Goal: Task Accomplishment & Management: Manage account settings

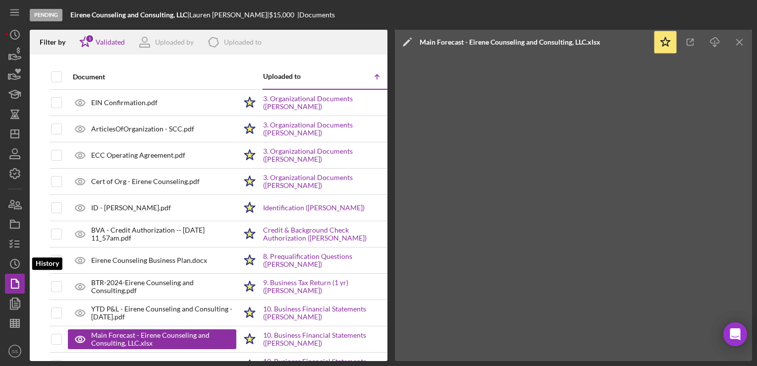
scroll to position [40, 0]
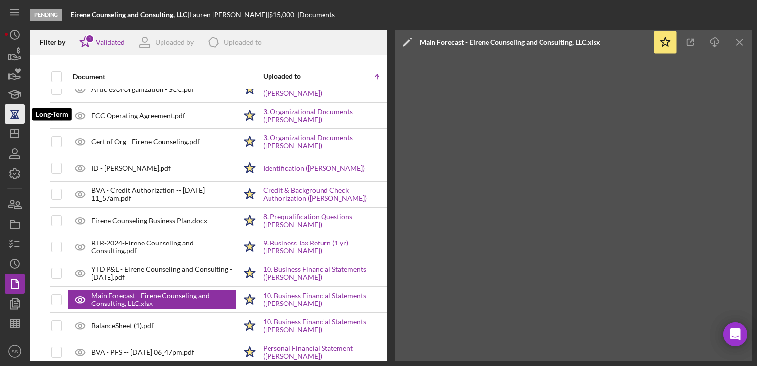
click at [15, 118] on icon "button" at bounding box center [14, 118] width 9 height 1
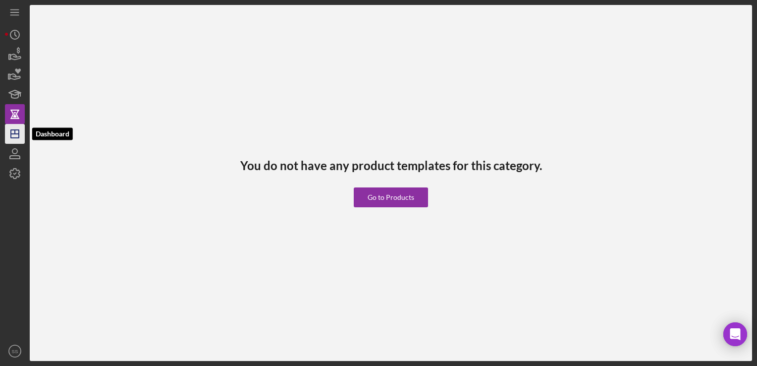
click at [16, 137] on polygon "button" at bounding box center [15, 134] width 8 height 8
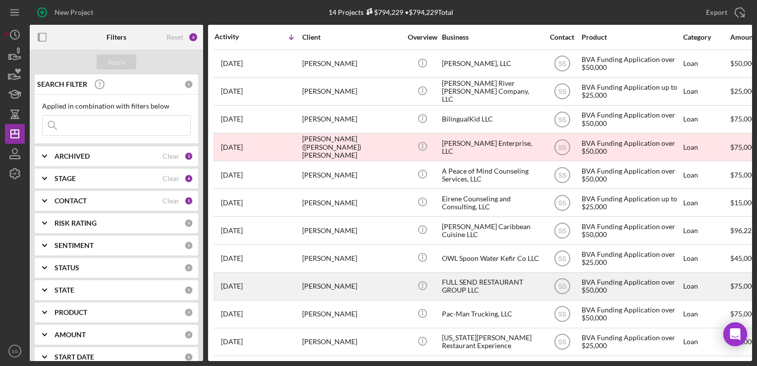
scroll to position [90, 0]
click at [315, 284] on div "[PERSON_NAME]" at bounding box center [351, 286] width 99 height 26
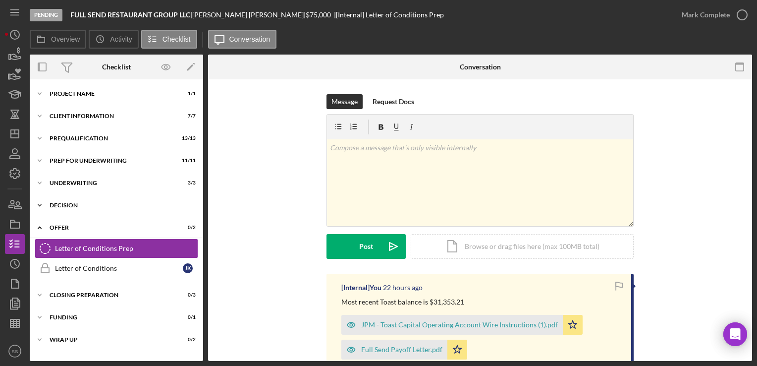
click at [71, 208] on div "Decision" at bounding box center [120, 205] width 141 height 6
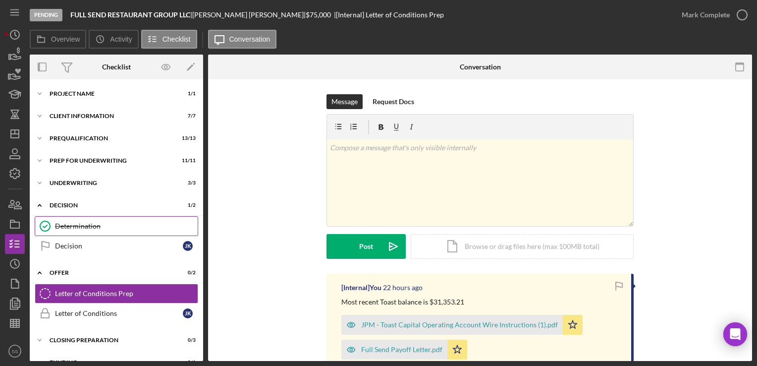
click at [74, 229] on div "Determination" at bounding box center [126, 226] width 143 height 8
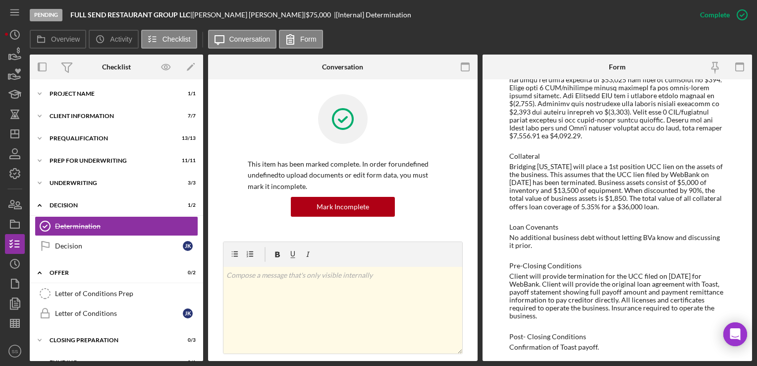
scroll to position [802, 0]
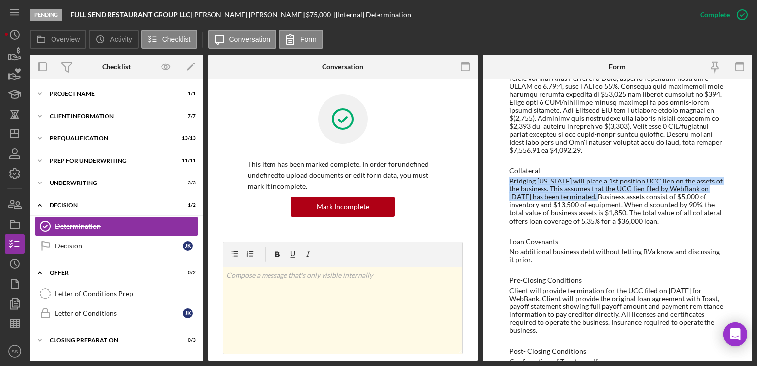
drag, startPoint x: 507, startPoint y: 165, endPoint x: 606, endPoint y: 180, distance: 100.2
click at [606, 180] on div "To edit this form you must mark this item incomplete BVA Final Recommendation B…" at bounding box center [616, 219] width 269 height 281
copy div "Bridging [US_STATE] will place a 1st position UCC lien on the assets of the bus…"
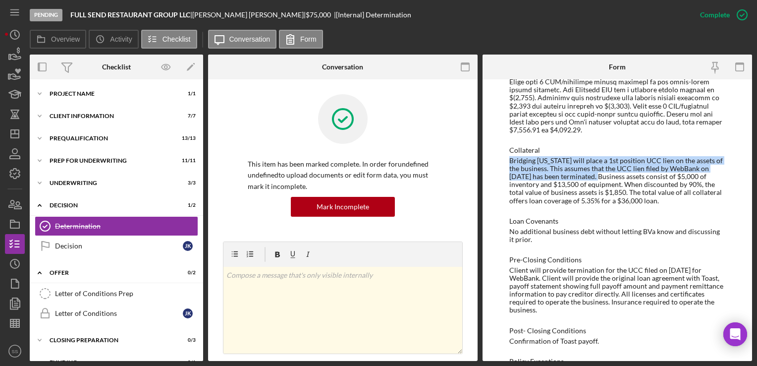
scroll to position [852, 0]
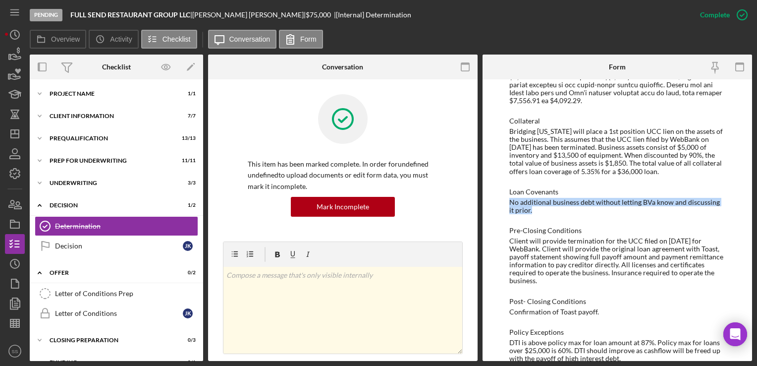
drag, startPoint x: 528, startPoint y: 192, endPoint x: 507, endPoint y: 189, distance: 21.5
click at [507, 189] on div "To edit this form you must mark this item incomplete BVA Final Recommendation B…" at bounding box center [616, 219] width 269 height 281
drag, startPoint x: 507, startPoint y: 189, endPoint x: 515, endPoint y: 196, distance: 10.2
copy div "No additional business debt without letting BVa know and discussing it prior."
click at [3, 129] on div "Pending FULL SEND RESTAURANT GROUP LLC | [PERSON_NAME] | $75,000 $75,000 | [Int…" at bounding box center [378, 183] width 757 height 366
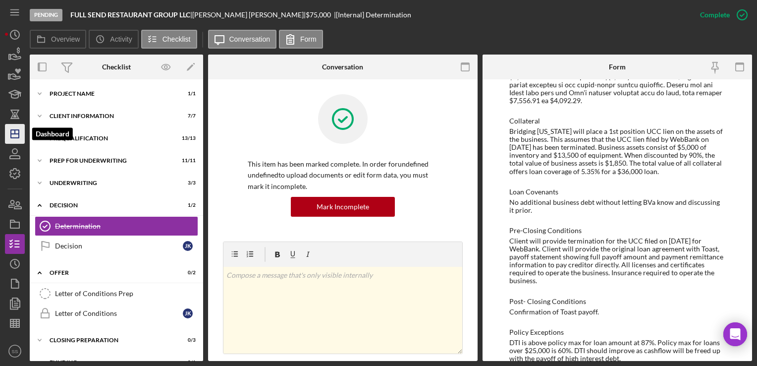
click at [13, 131] on icon "Icon/Dashboard" at bounding box center [14, 133] width 25 height 25
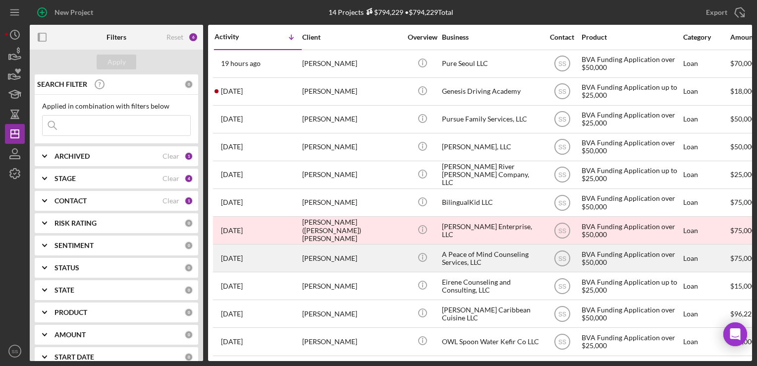
click at [317, 258] on div "[PERSON_NAME]" at bounding box center [351, 258] width 99 height 26
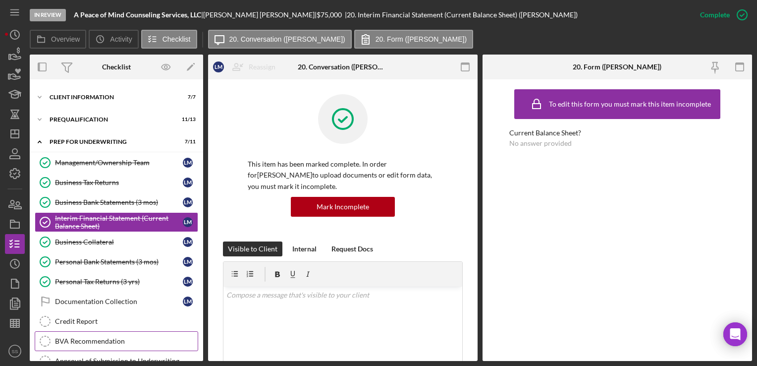
scroll to position [191, 0]
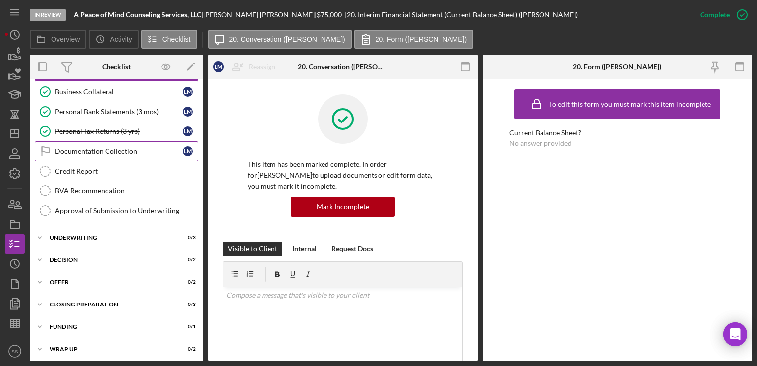
click at [96, 147] on div "Documentation Collection" at bounding box center [119, 151] width 128 height 8
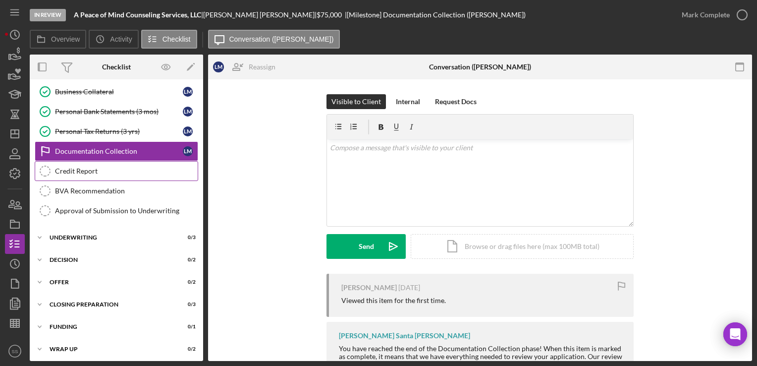
click at [109, 167] on div "Credit Report" at bounding box center [126, 171] width 143 height 8
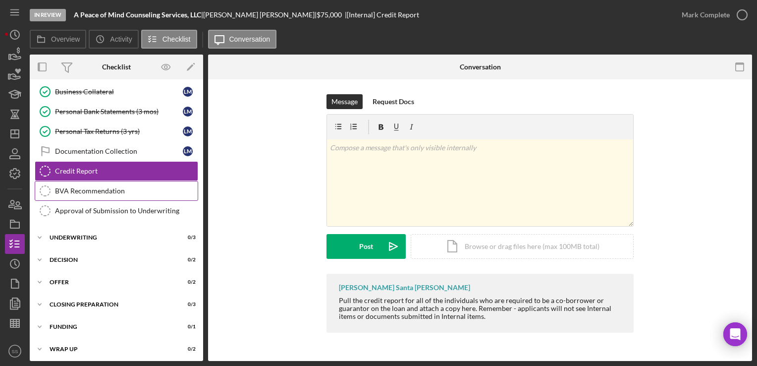
click at [110, 189] on div "BVA Recommendation" at bounding box center [126, 191] width 143 height 8
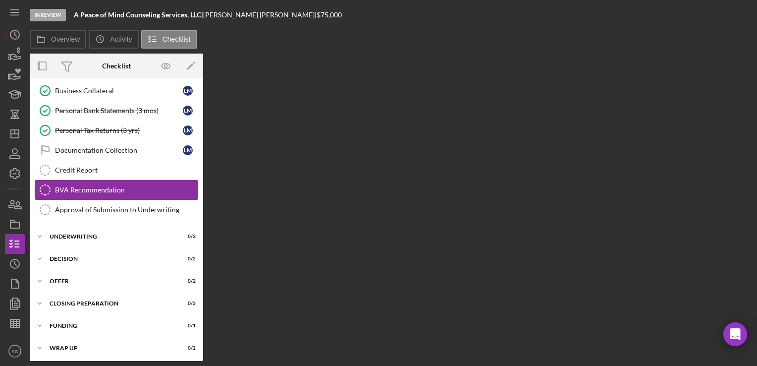
scroll to position [191, 0]
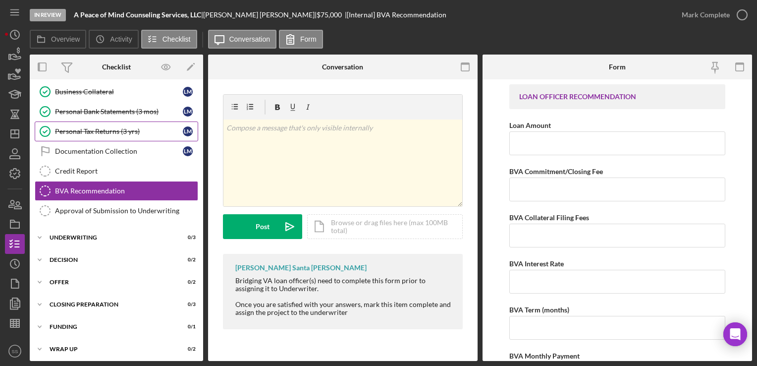
click at [122, 132] on div "Personal Tax Returns (3 yrs)" at bounding box center [119, 131] width 128 height 8
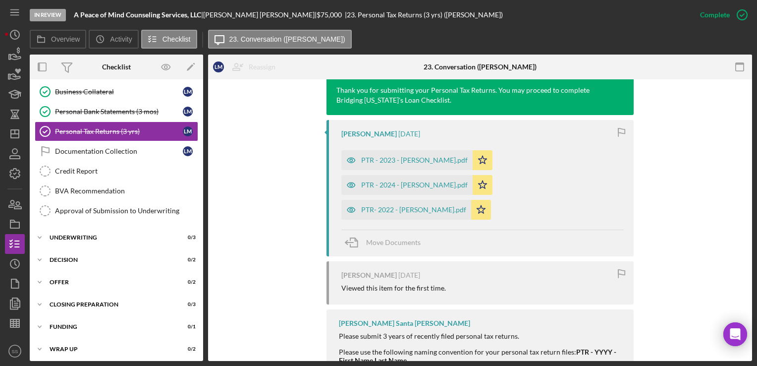
scroll to position [384, 0]
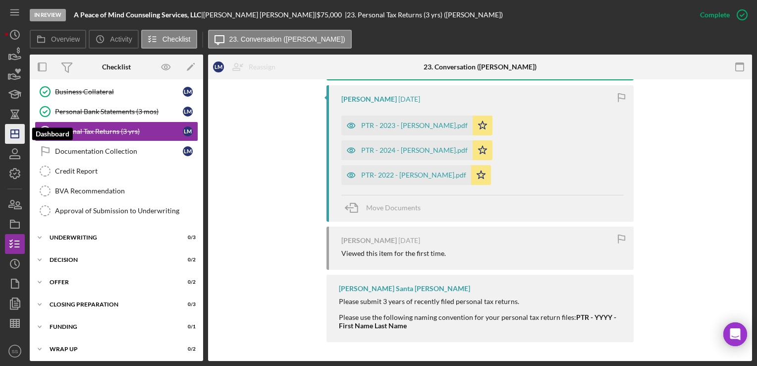
click at [19, 141] on icon "Icon/Dashboard" at bounding box center [14, 133] width 25 height 25
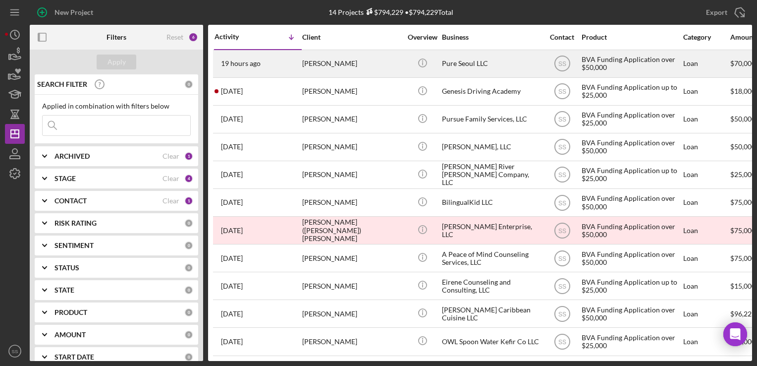
click at [293, 63] on div "19 hours ago [PERSON_NAME]" at bounding box center [257, 64] width 87 height 26
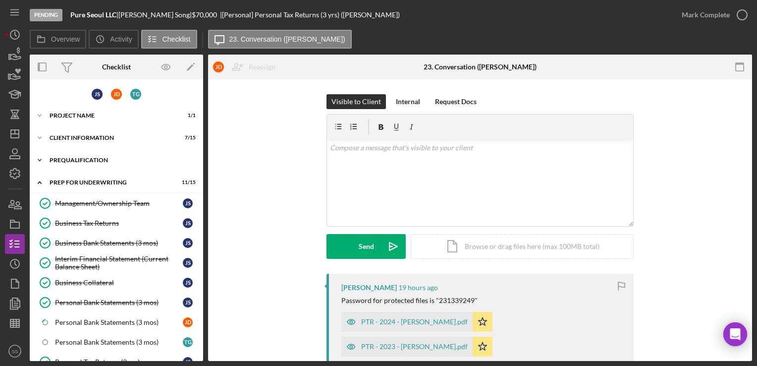
click at [91, 159] on div "Prequalification" at bounding box center [120, 160] width 141 height 6
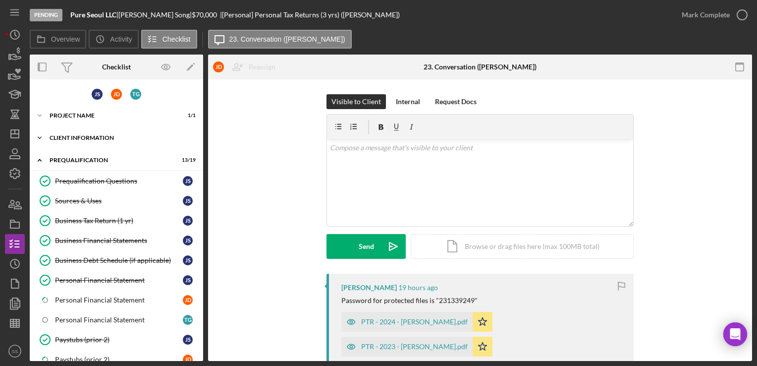
click at [88, 134] on div "Icon/Expander Client Information 7 / 15" at bounding box center [116, 138] width 173 height 20
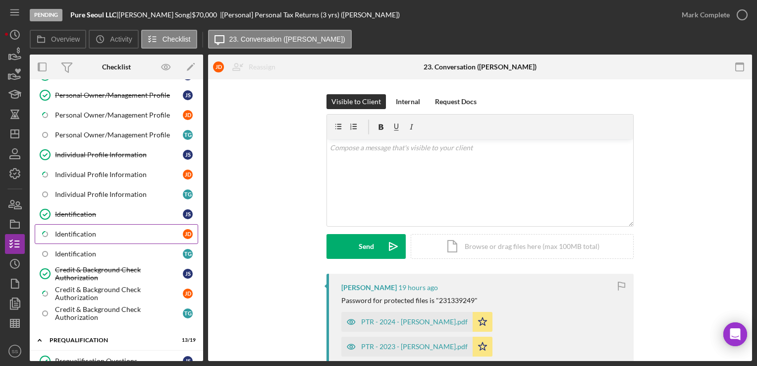
scroll to position [99, 0]
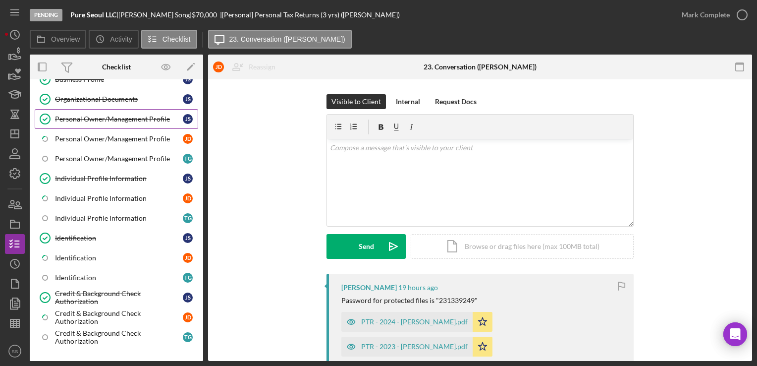
click at [84, 118] on div "Personal Owner/Management Profile" at bounding box center [119, 119] width 128 height 8
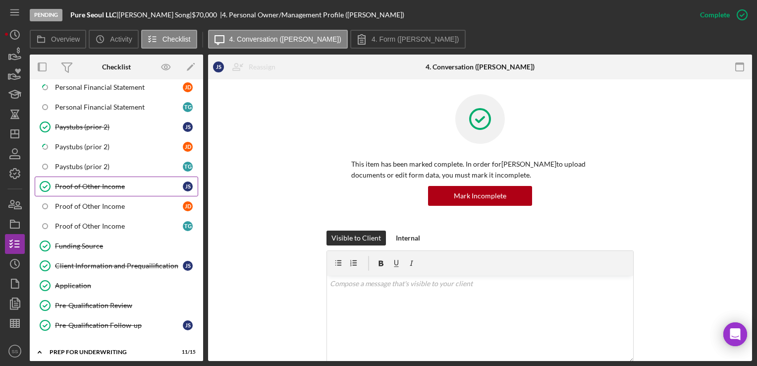
scroll to position [545, 0]
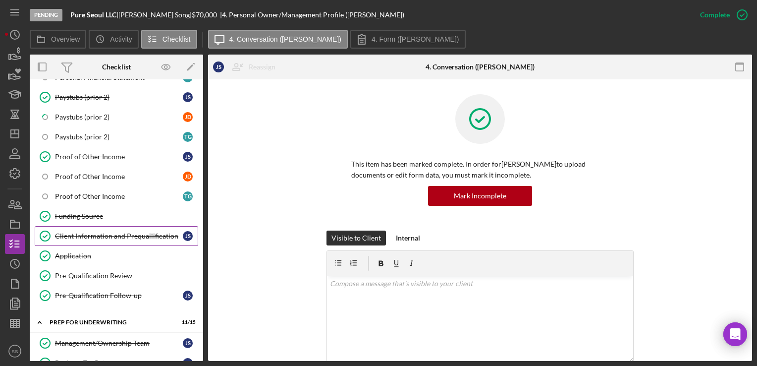
click at [83, 232] on div "Client Information and Prequailification" at bounding box center [119, 236] width 128 height 8
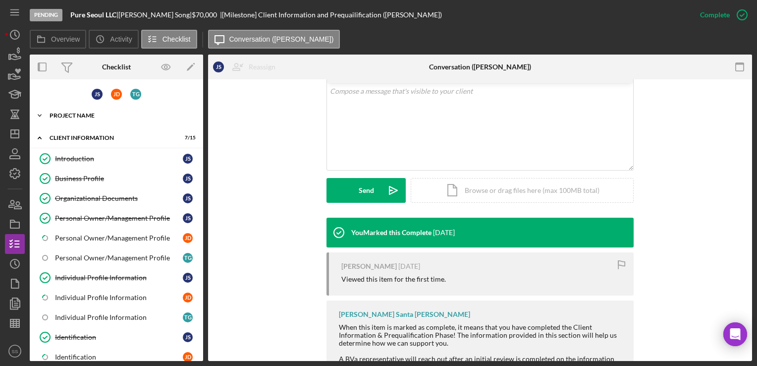
click at [108, 120] on div "Icon/Expander Project Name 1 / 1" at bounding box center [116, 115] width 173 height 20
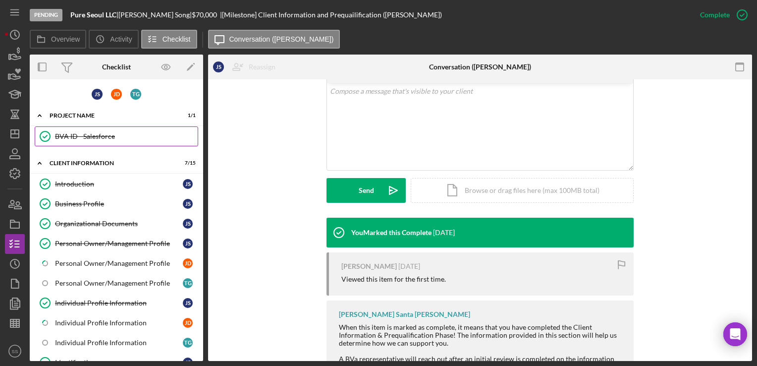
click at [124, 141] on link "BVA ID - Salesforce BVA ID - Salesforce" at bounding box center [116, 136] width 163 height 20
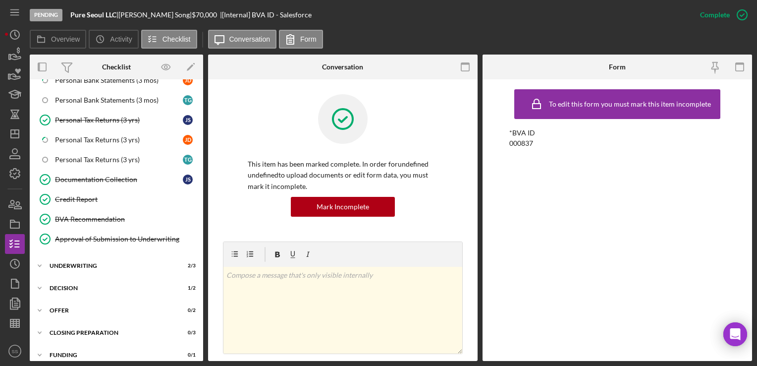
scroll to position [972, 0]
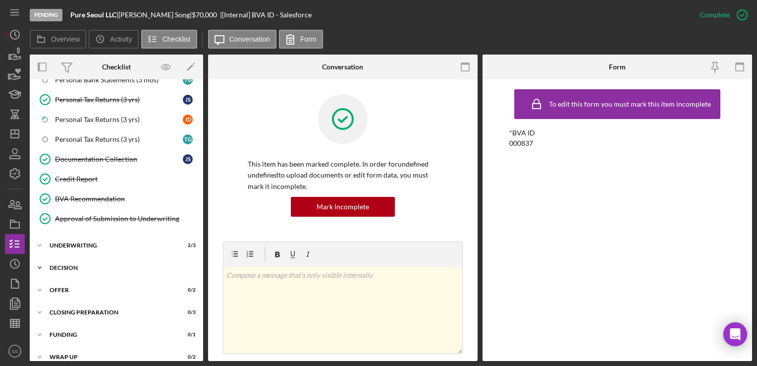
click at [108, 264] on div "Decision" at bounding box center [120, 267] width 141 height 6
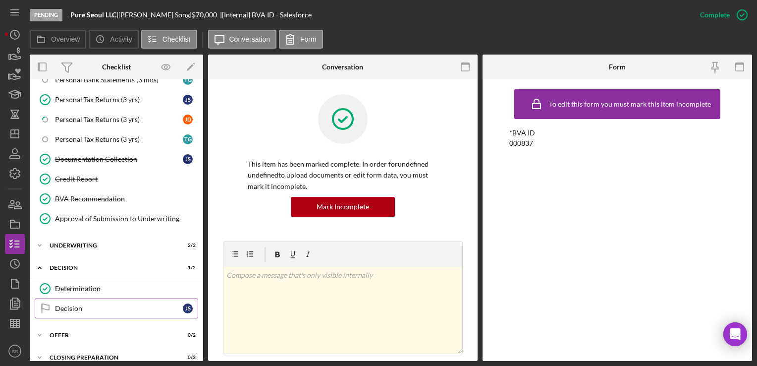
click at [95, 304] on div "Decision" at bounding box center [119, 308] width 128 height 8
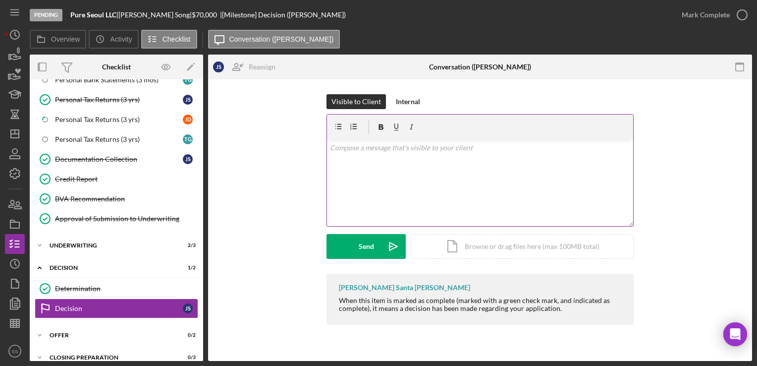
click at [464, 169] on div "v Color teal Color pink Remove color Add row above Add row below Add column bef…" at bounding box center [480, 182] width 306 height 87
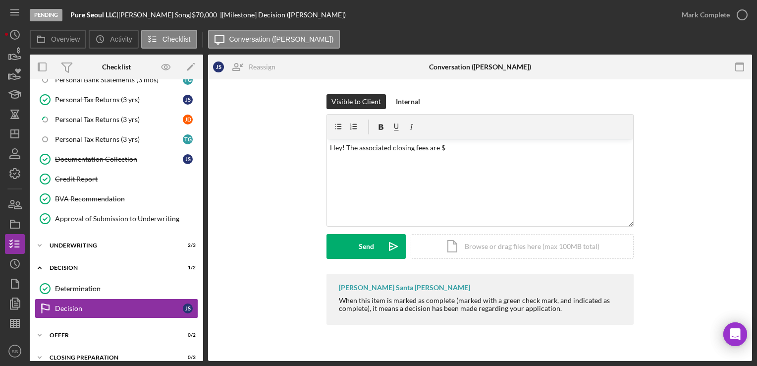
click at [571, 338] on div "Visible to Client Internal v Color teal Color pink Remove color Add row above A…" at bounding box center [480, 211] width 544 height 265
click at [507, 140] on div "v Color teal Color pink Remove color Add row above Add row below Add column bef…" at bounding box center [480, 182] width 306 height 87
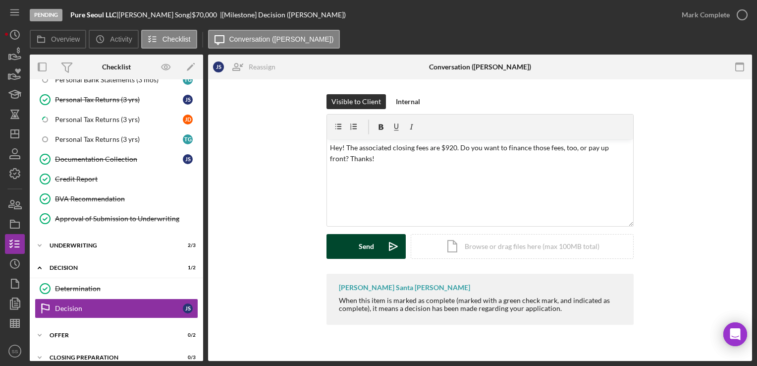
click at [341, 245] on button "Send Icon/icon-invite-send" at bounding box center [365, 246] width 79 height 25
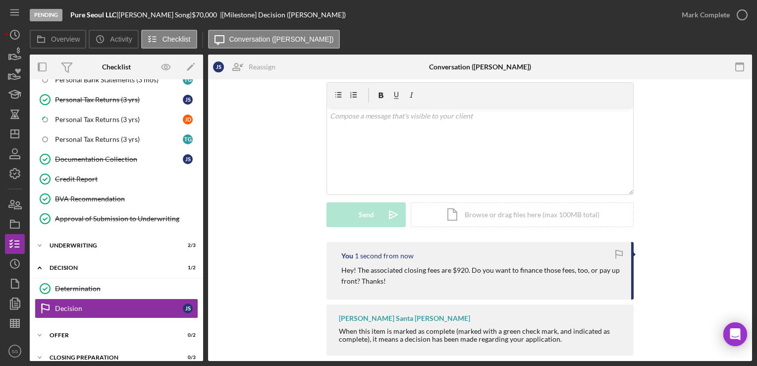
scroll to position [46, 0]
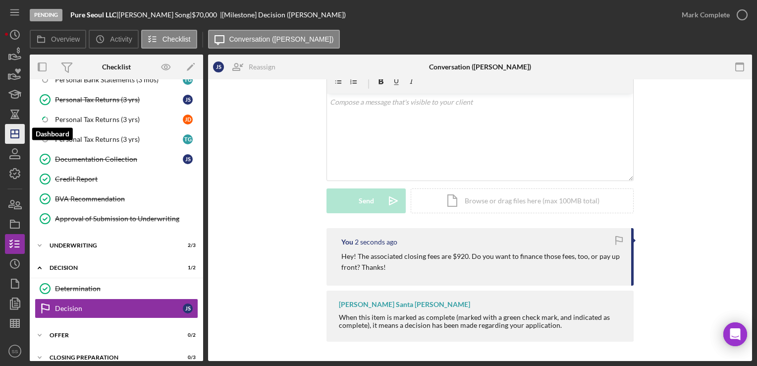
click at [14, 142] on icon "Icon/Dashboard" at bounding box center [14, 133] width 25 height 25
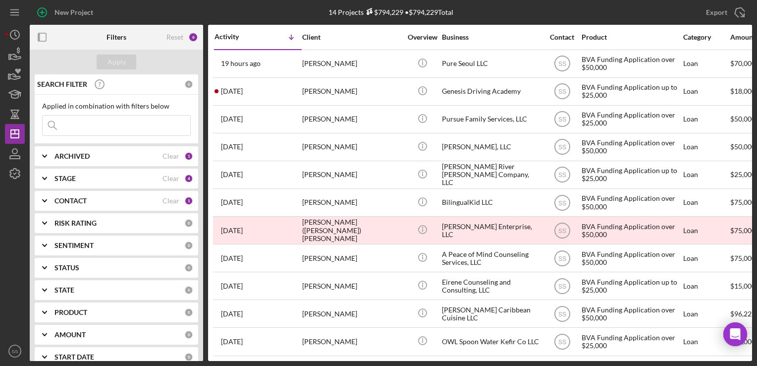
click at [122, 200] on div "CONTACT" at bounding box center [108, 201] width 108 height 8
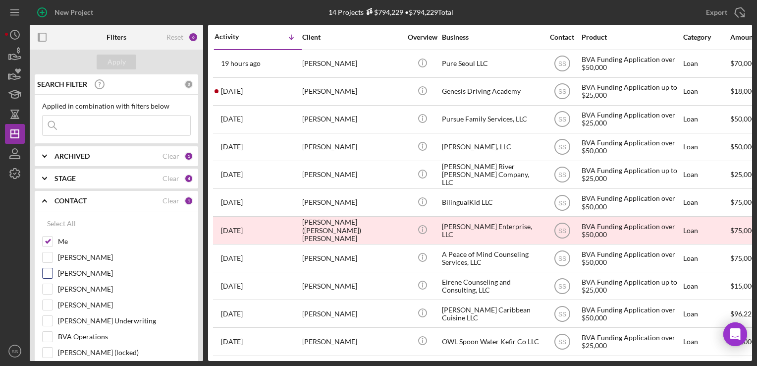
scroll to position [50, 0]
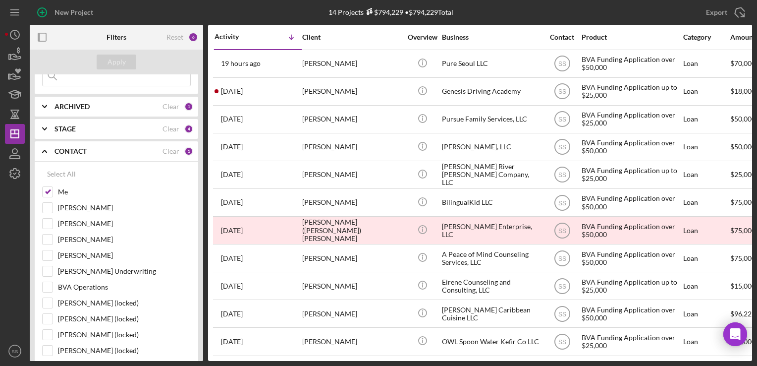
click at [41, 239] on div "Select All Me [PERSON_NAME] [PERSON_NAME] [PERSON_NAME] [PERSON_NAME] [PERSON_N…" at bounding box center [116, 312] width 163 height 302
click at [52, 239] on input "[PERSON_NAME]" at bounding box center [48, 239] width 10 height 10
checkbox input "true"
click at [120, 65] on div "Apply" at bounding box center [116, 61] width 18 height 15
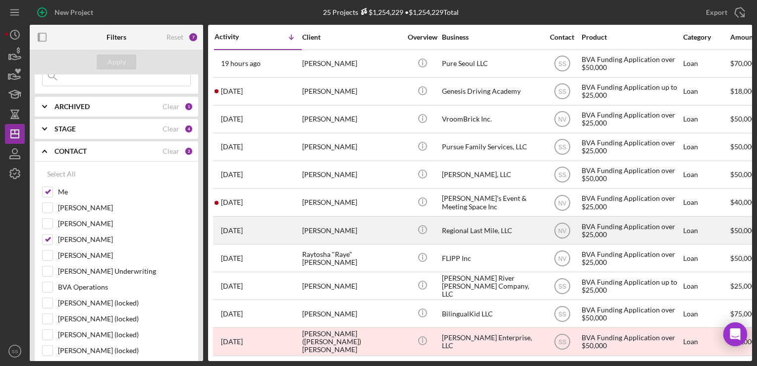
click at [360, 236] on div "[PERSON_NAME]" at bounding box center [351, 230] width 99 height 26
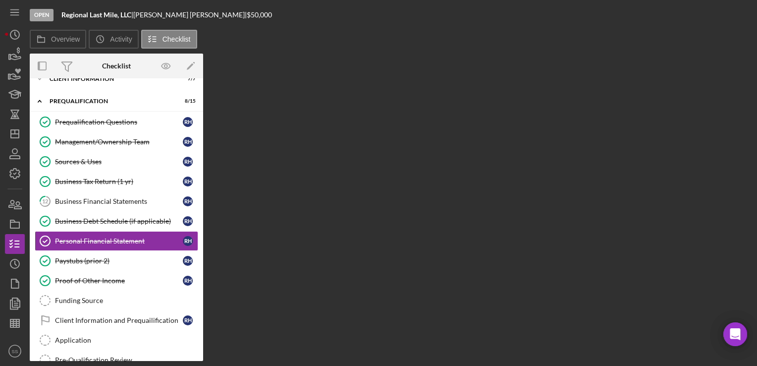
scroll to position [55, 0]
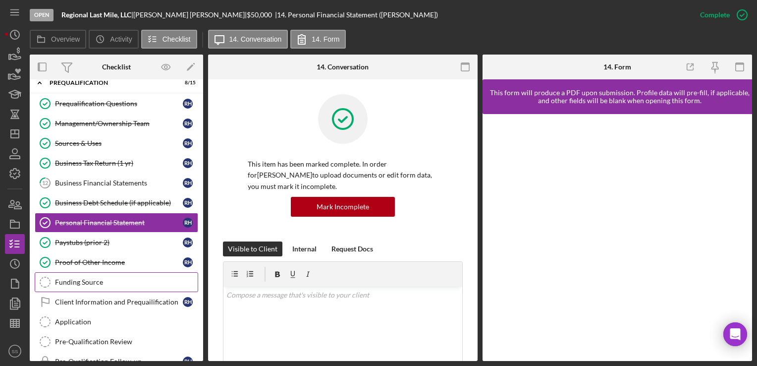
click at [97, 278] on div "Funding Source" at bounding box center [126, 282] width 143 height 8
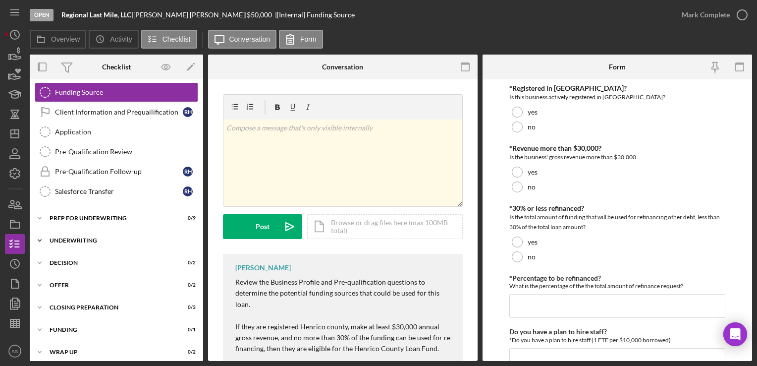
scroll to position [248, 0]
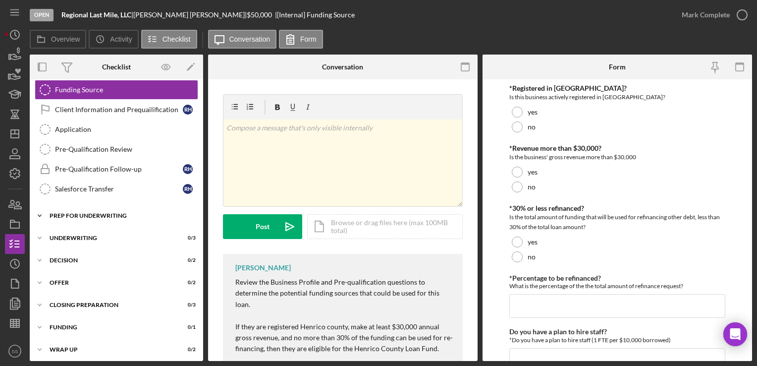
click at [84, 215] on div "Icon/Expander Prep for Underwriting 0 / 9" at bounding box center [116, 216] width 173 height 20
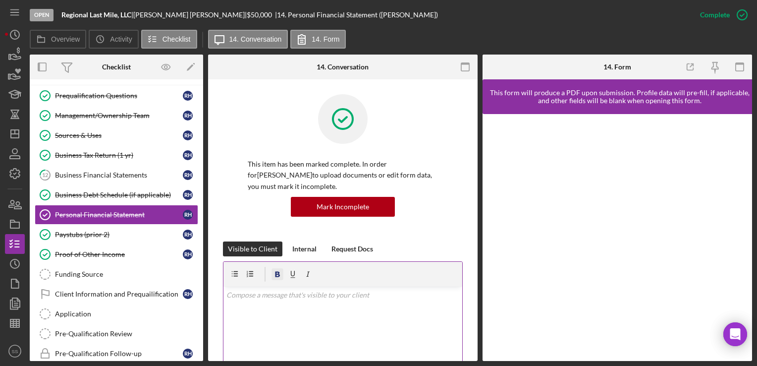
scroll to position [56, 0]
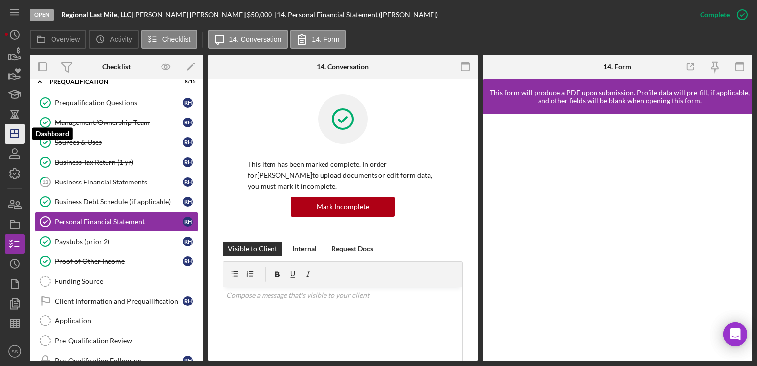
click at [9, 132] on icon "Icon/Dashboard" at bounding box center [14, 133] width 25 height 25
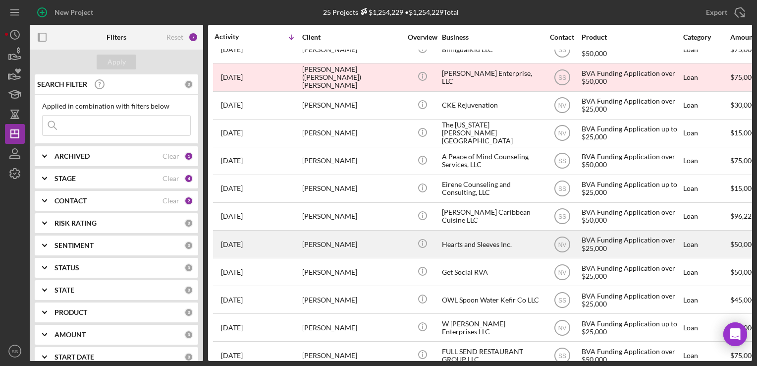
scroll to position [247, 0]
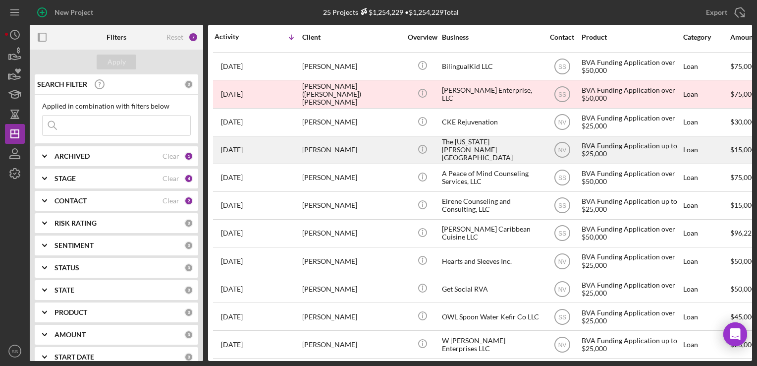
click at [504, 154] on div "The [US_STATE][PERSON_NAME][GEOGRAPHIC_DATA]" at bounding box center [491, 150] width 99 height 26
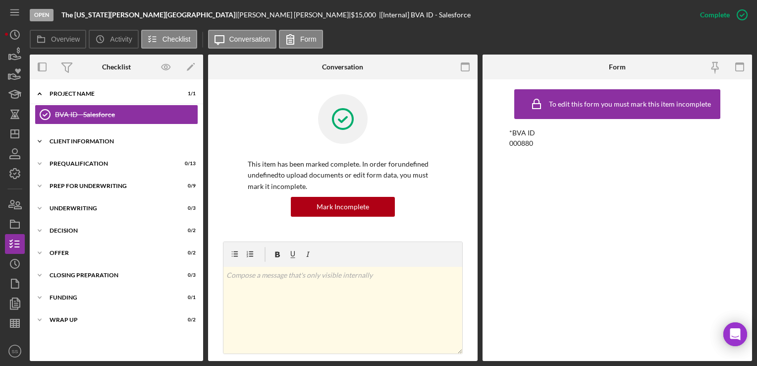
click at [52, 144] on div "Client Information" at bounding box center [120, 141] width 141 height 6
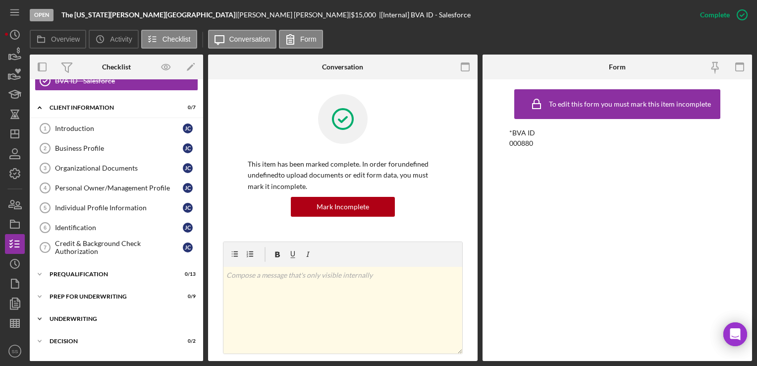
scroll to position [50, 0]
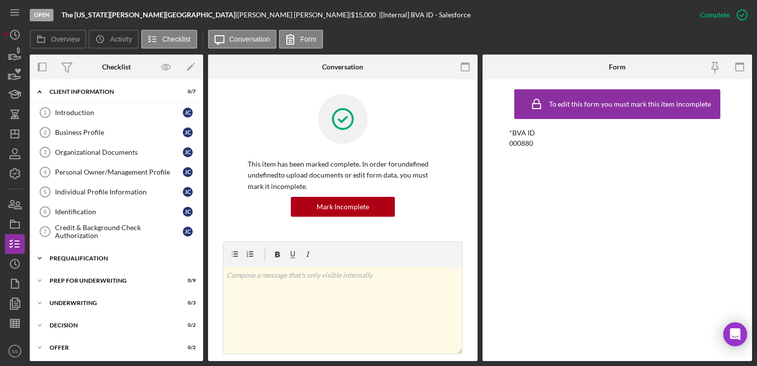
click at [75, 259] on div "Icon/Expander Prequalification 0 / 13" at bounding box center [116, 258] width 173 height 20
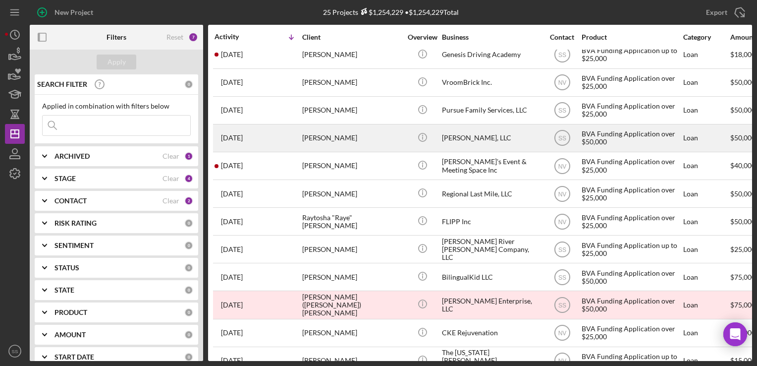
scroll to position [198, 0]
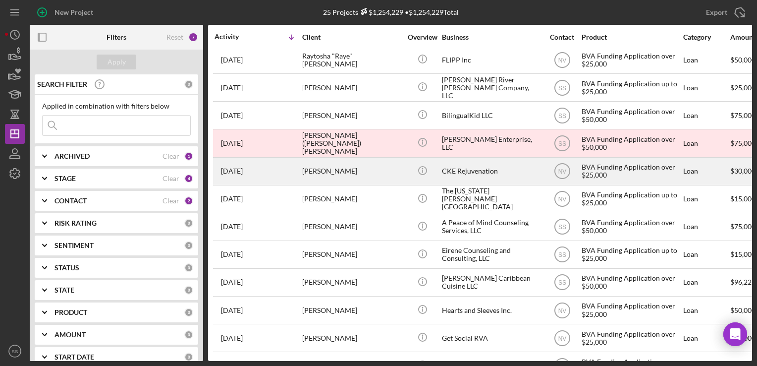
click at [456, 177] on div "CKE Rejuvenation" at bounding box center [491, 171] width 99 height 26
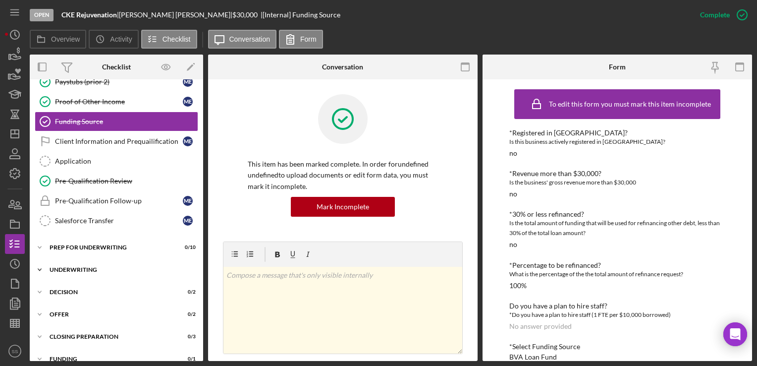
scroll to position [228, 0]
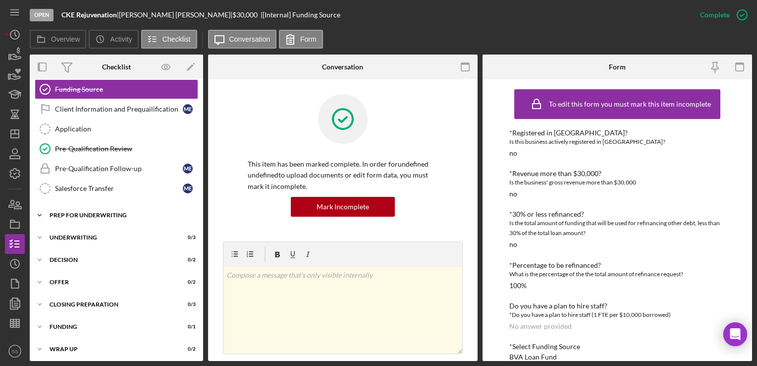
click at [93, 205] on div "Icon/Expander Prep for Underwriting 0 / 10" at bounding box center [116, 215] width 173 height 20
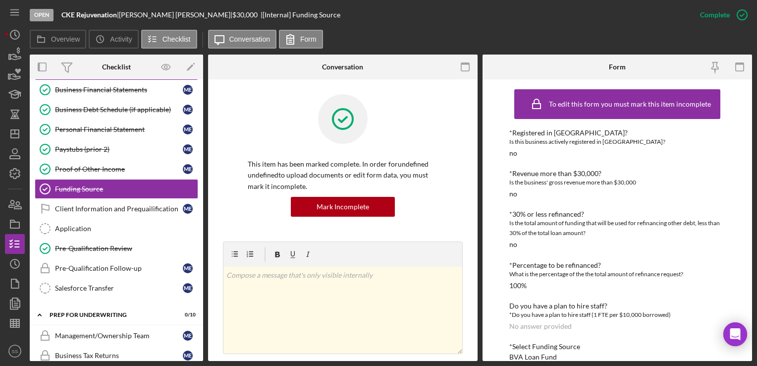
scroll to position [0, 0]
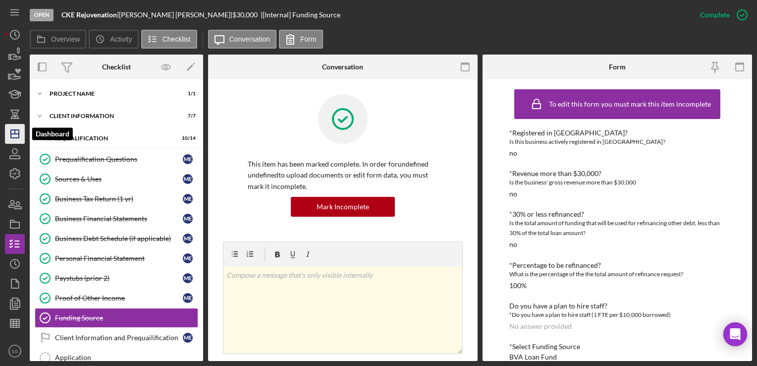
click at [22, 132] on icon "Icon/Dashboard" at bounding box center [14, 133] width 25 height 25
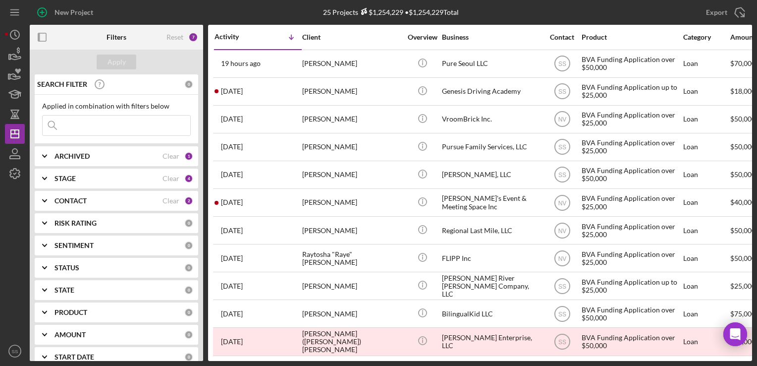
click at [181, 199] on div "CONTACT Clear 2" at bounding box center [123, 200] width 139 height 9
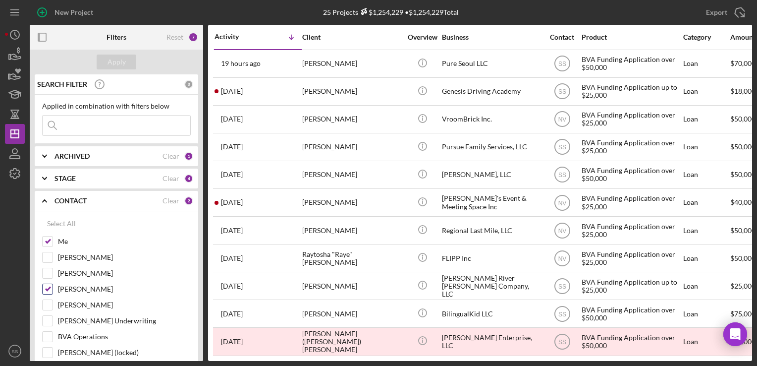
click at [52, 288] on input "[PERSON_NAME]" at bounding box center [48, 289] width 10 height 10
checkbox input "false"
click at [113, 61] on div "Apply" at bounding box center [116, 61] width 18 height 15
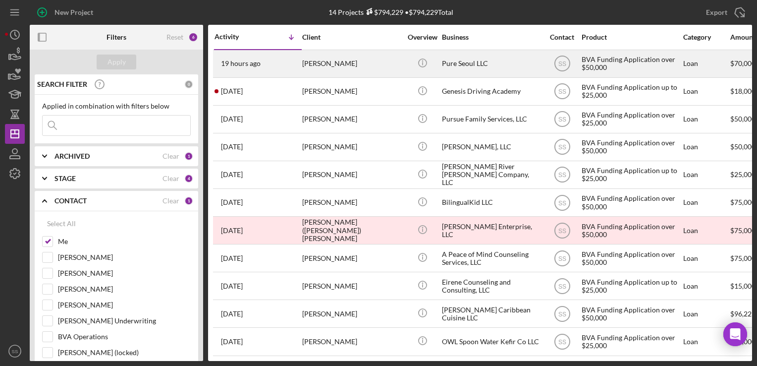
click at [376, 70] on div "[PERSON_NAME]" at bounding box center [351, 64] width 99 height 26
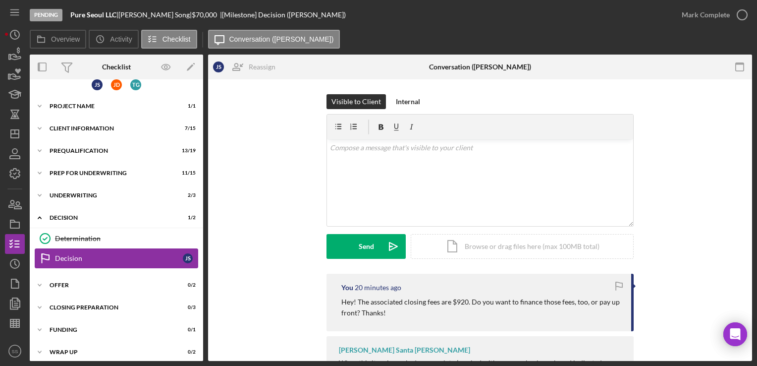
scroll to position [14, 0]
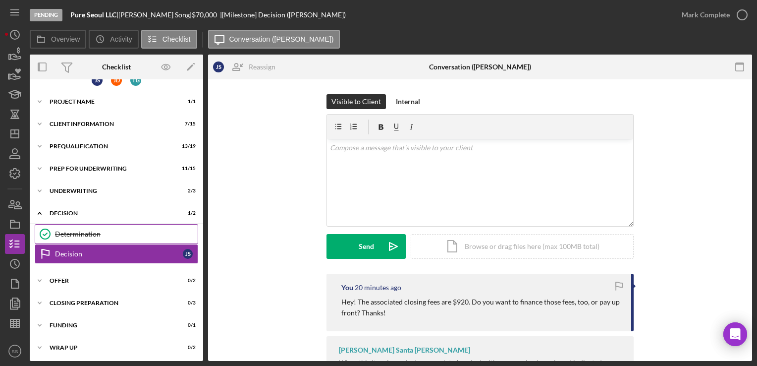
click at [83, 235] on div "Determination" at bounding box center [126, 234] width 143 height 8
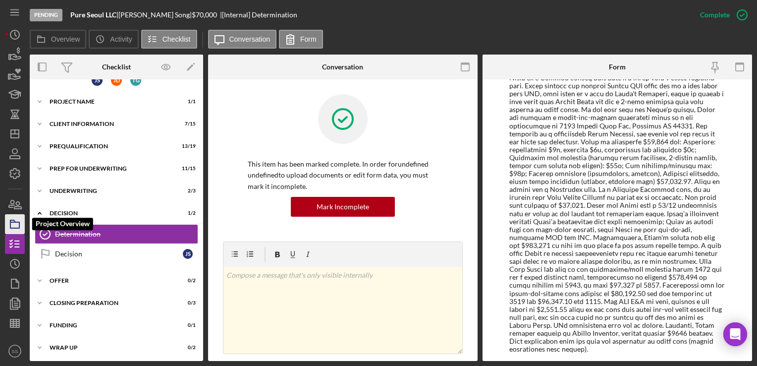
scroll to position [446, 0]
click at [56, 274] on div "Icon/Expander Offer 0 / 2" at bounding box center [116, 280] width 173 height 20
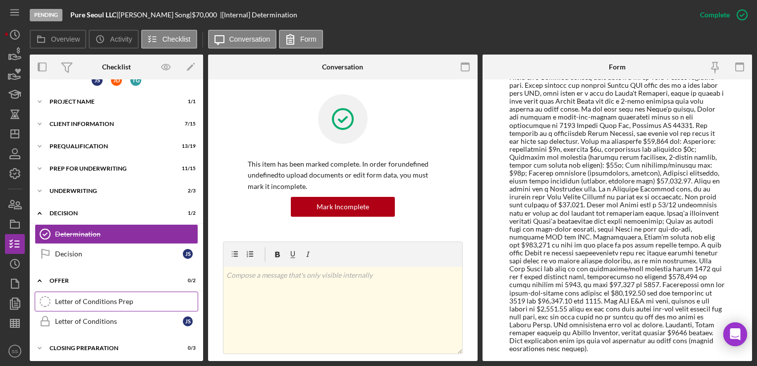
click at [62, 293] on link "Letter of Conditions Prep Letter of Conditions Prep" at bounding box center [116, 301] width 163 height 20
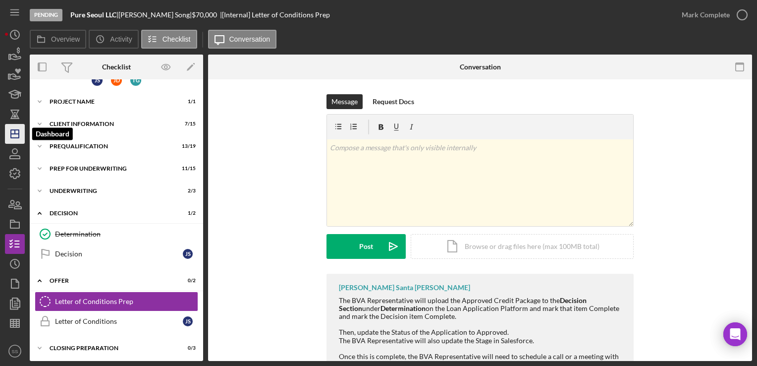
click at [8, 131] on icon "Icon/Dashboard" at bounding box center [14, 133] width 25 height 25
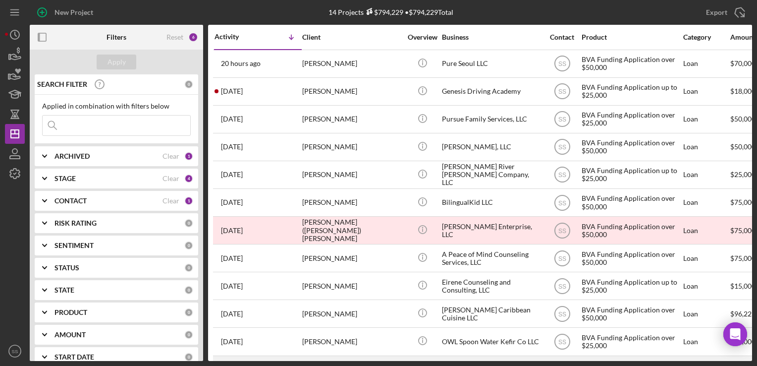
scroll to position [90, 0]
